Goal: Task Accomplishment & Management: Complete application form

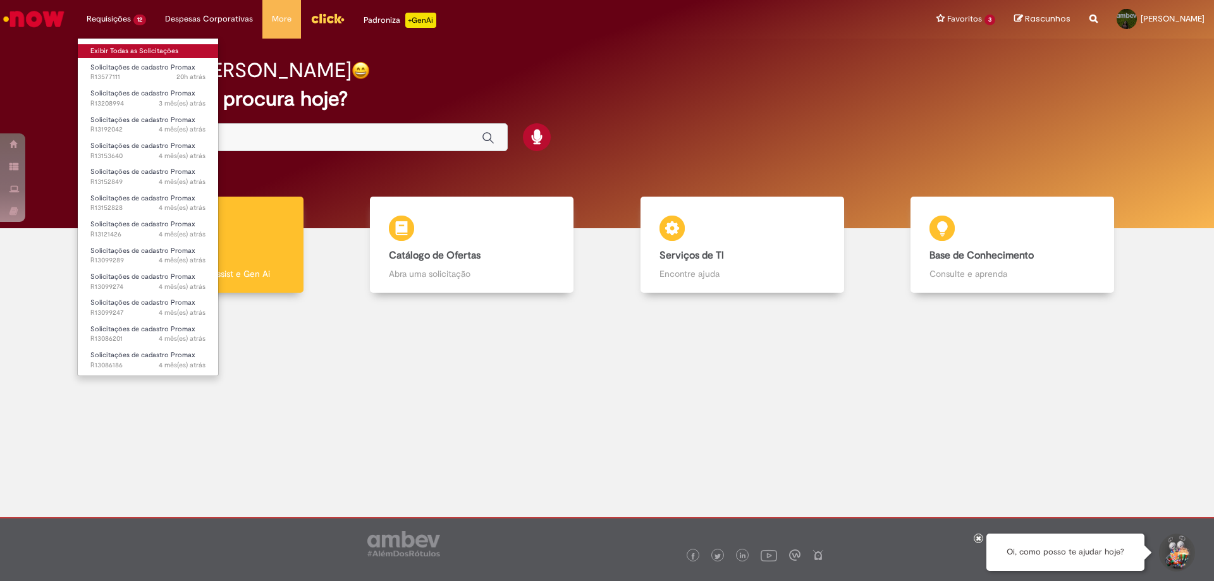
click at [128, 49] on link "Exibir Todas as Solicitações" at bounding box center [148, 51] width 140 height 14
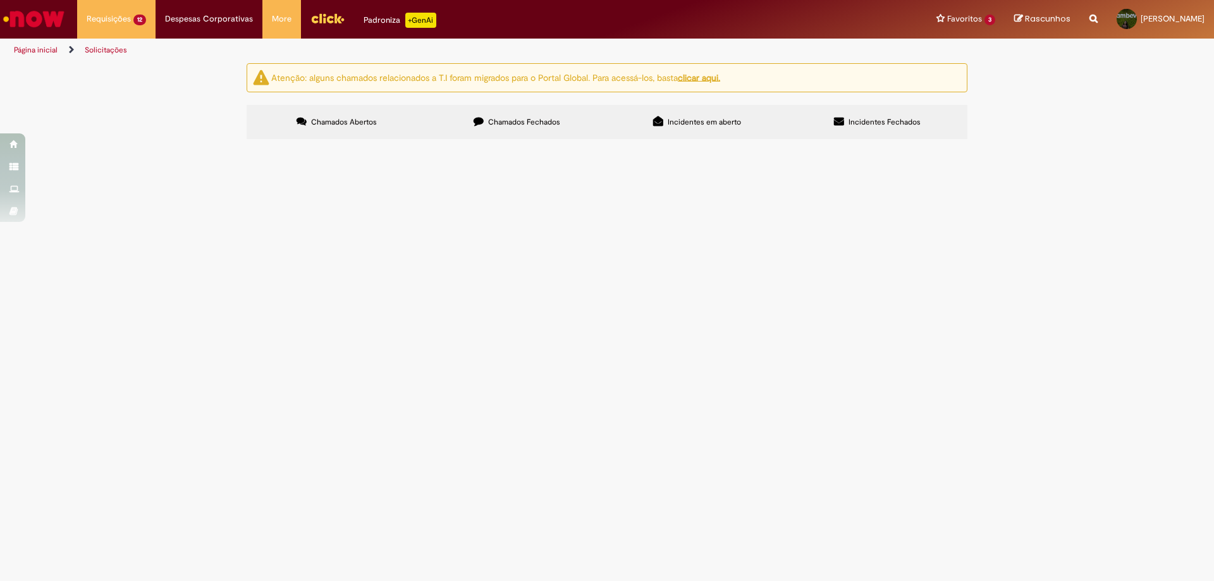
click at [367, 493] on main "Solicitações Atenção: alguns chamados relacionados a T.I foram migrados para o …" at bounding box center [607, 322] width 1214 height 519
click at [0, 0] on span "Reativação PDV, alocar setor 408" at bounding box center [0, 0] width 0 height 0
click at [0, 0] on span "Solicitações de cadastro Promax" at bounding box center [0, 0] width 0 height 0
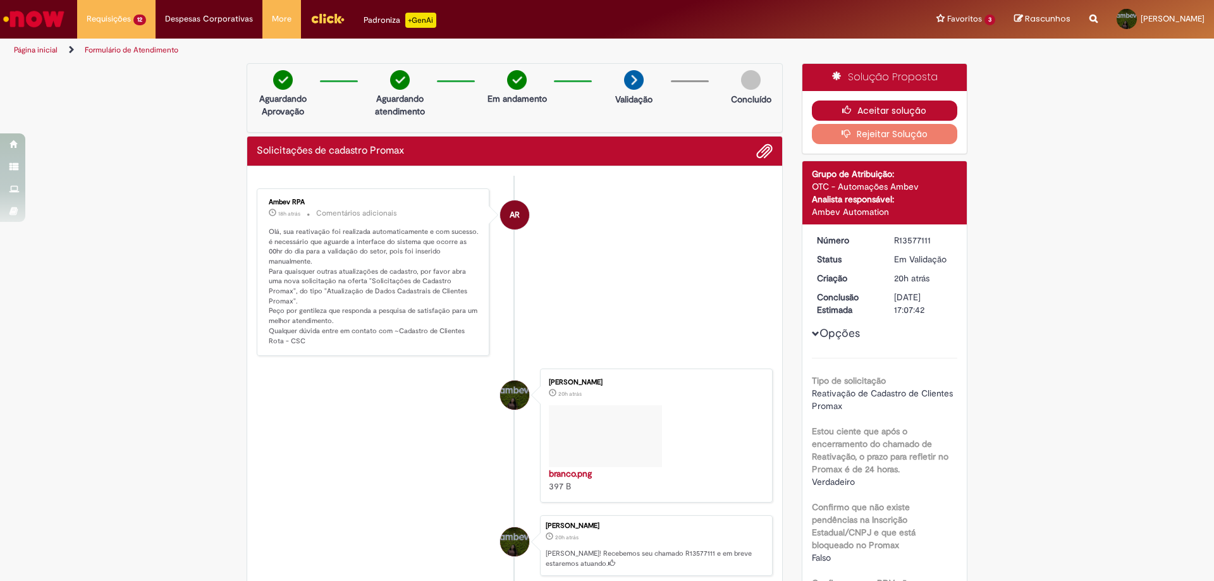
click at [871, 114] on button "Aceitar solução" at bounding box center [885, 111] width 146 height 20
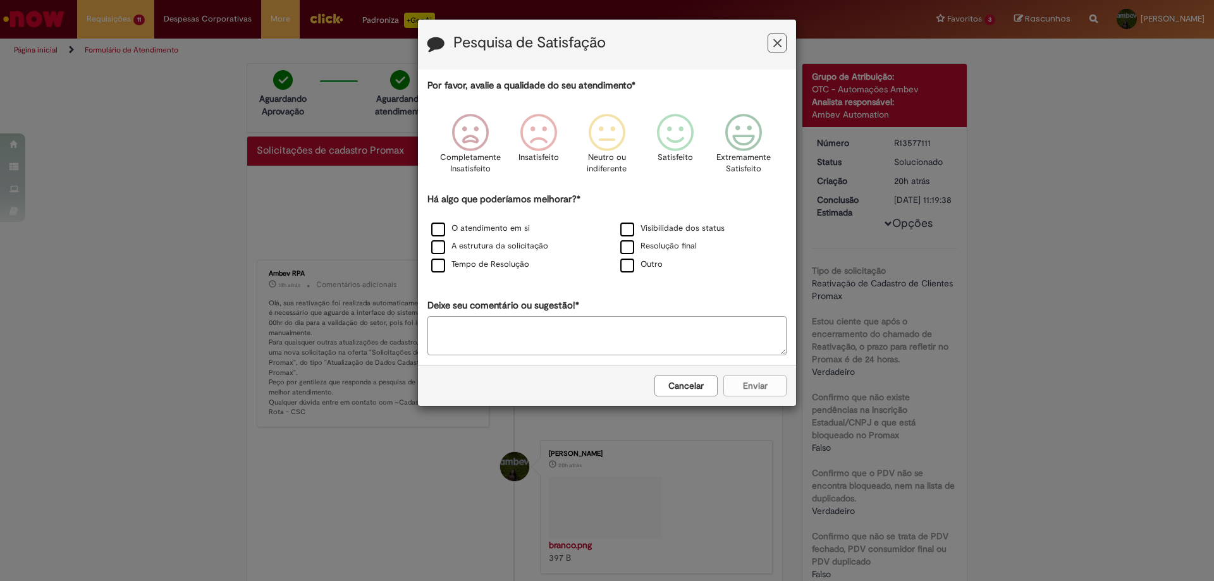
click at [776, 38] on icon "Feedback" at bounding box center [777, 43] width 8 height 13
